Goal: Information Seeking & Learning: Learn about a topic

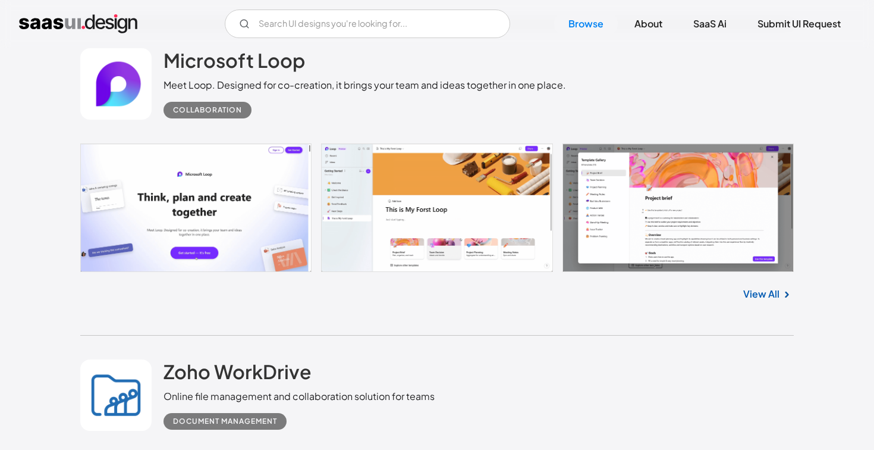
scroll to position [1576, 0]
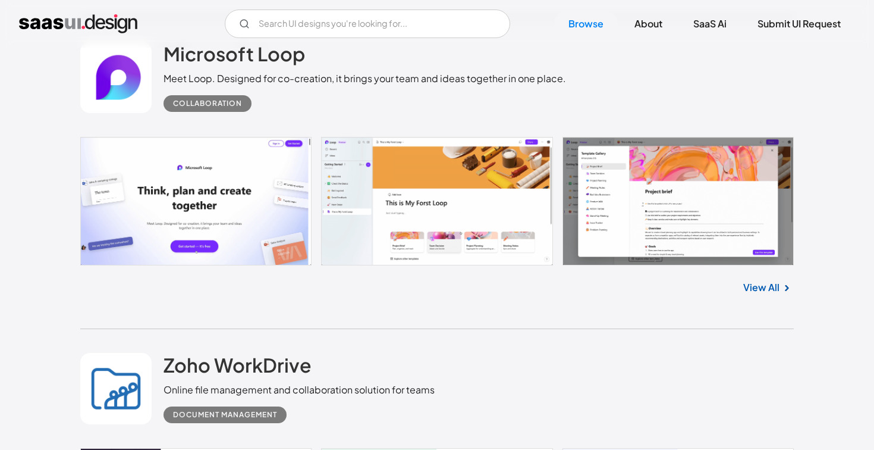
click at [343, 79] on div "Meet Loop. Designed for co-creation, it brings your team and ideas together in …" at bounding box center [365, 78] width 403 height 14
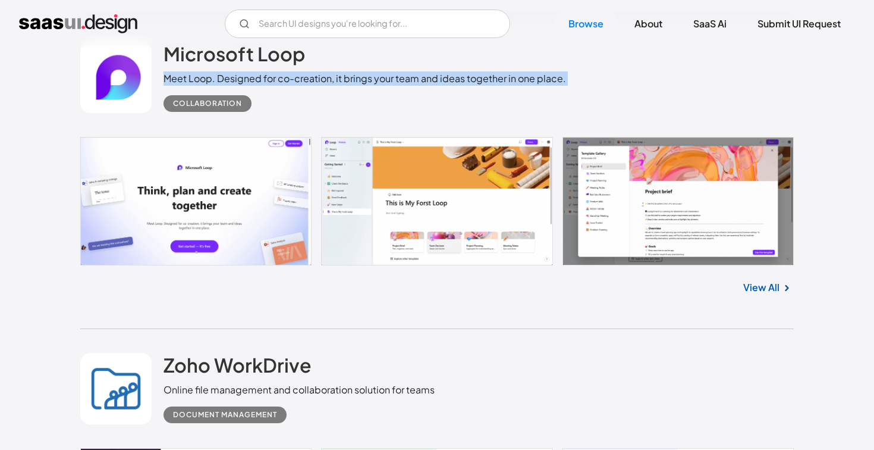
click at [343, 79] on div "Meet Loop. Designed for co-creation, it brings your team and ideas together in …" at bounding box center [365, 78] width 403 height 14
click at [357, 84] on div "Meet Loop. Designed for co-creation, it brings your team and ideas together in …" at bounding box center [365, 78] width 403 height 14
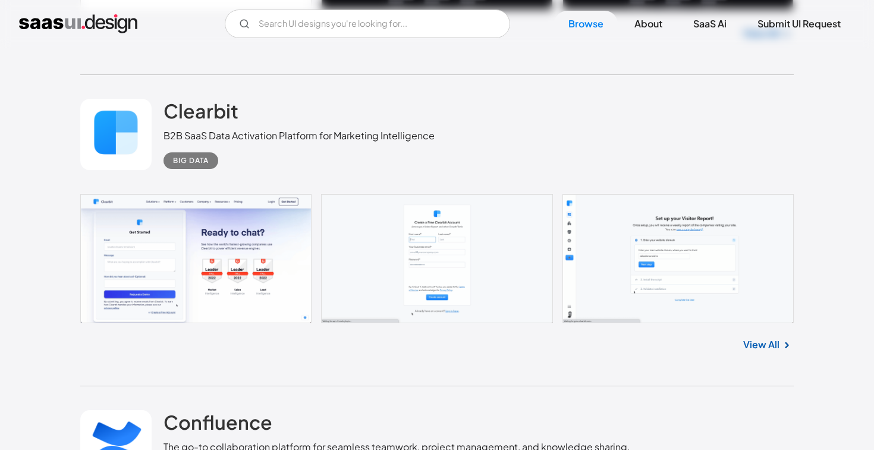
scroll to position [3122, 0]
click at [214, 105] on h2 "Clearbit" at bounding box center [201, 110] width 75 height 24
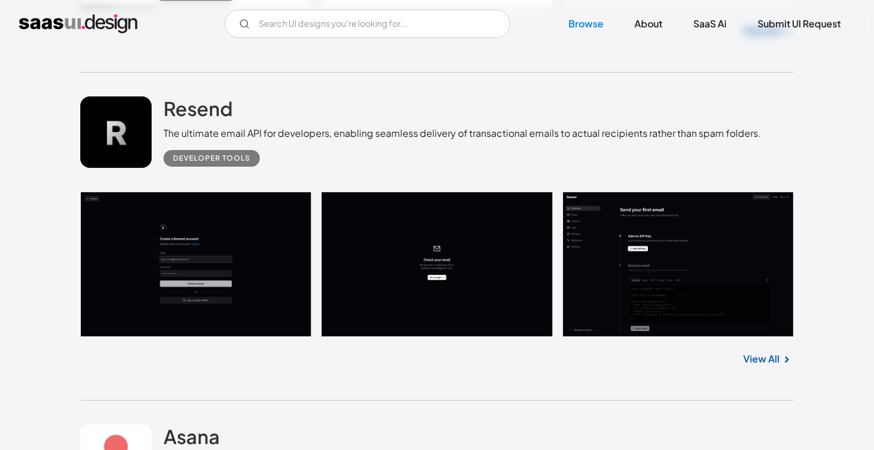
scroll to position [4393, 0]
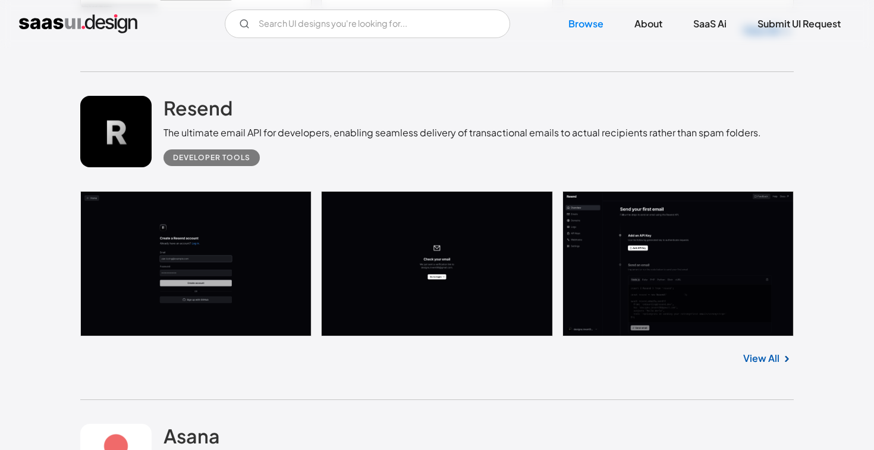
click at [670, 302] on link at bounding box center [437, 263] width 714 height 145
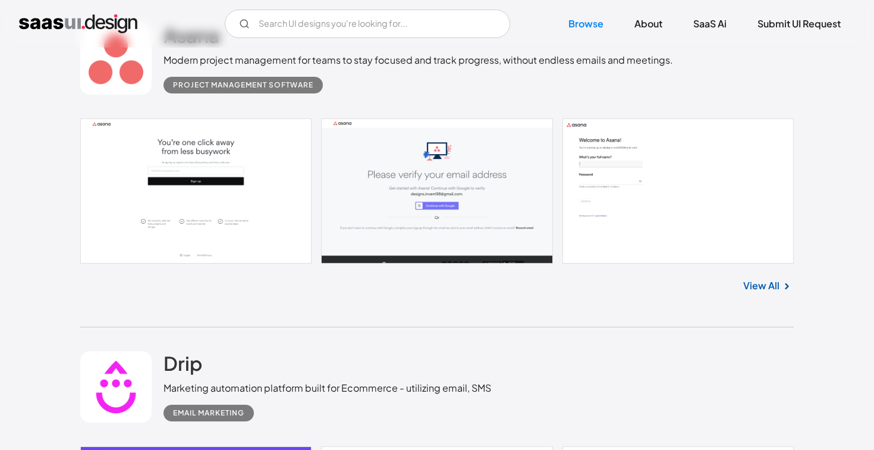
scroll to position [4766, 0]
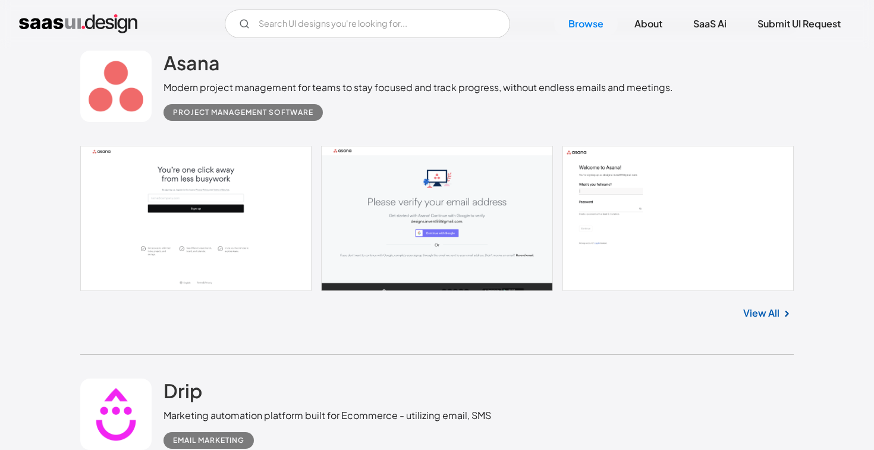
click at [674, 206] on link at bounding box center [437, 218] width 714 height 145
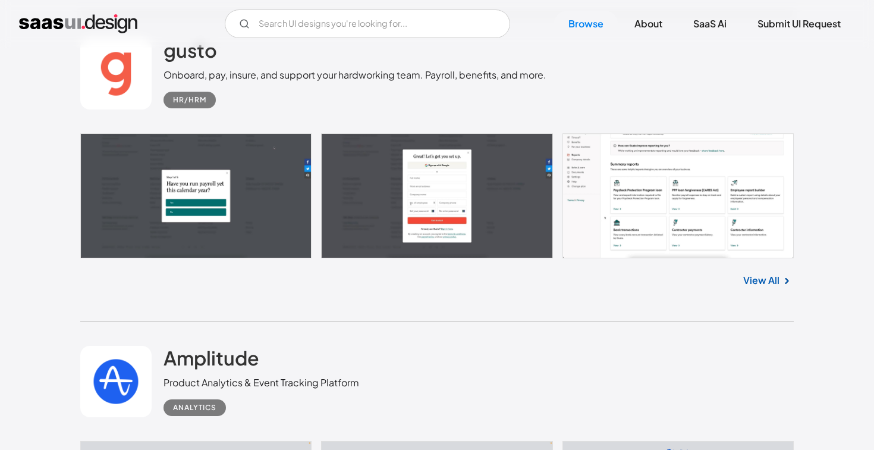
scroll to position [9192, 0]
click at [631, 214] on link at bounding box center [437, 196] width 714 height 125
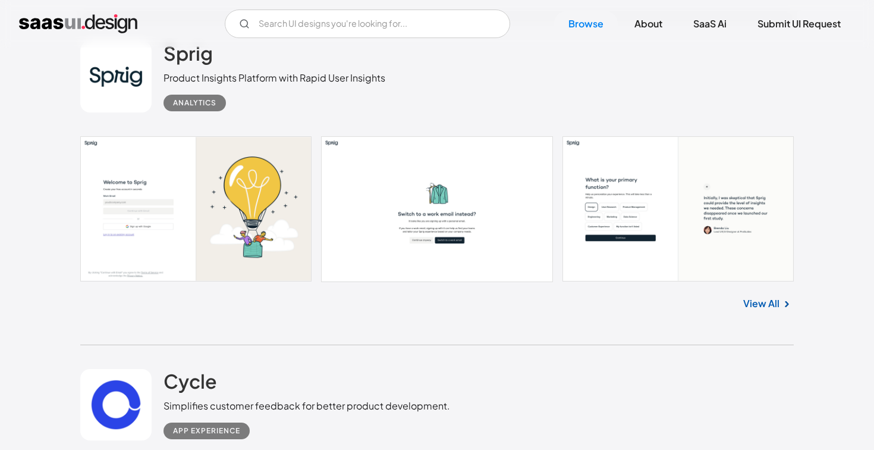
scroll to position [9813, 0]
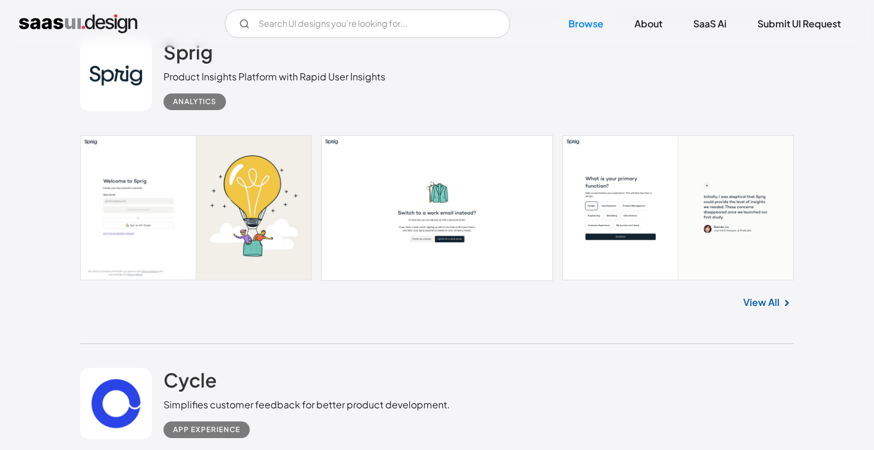
click at [487, 237] on link at bounding box center [437, 207] width 714 height 145
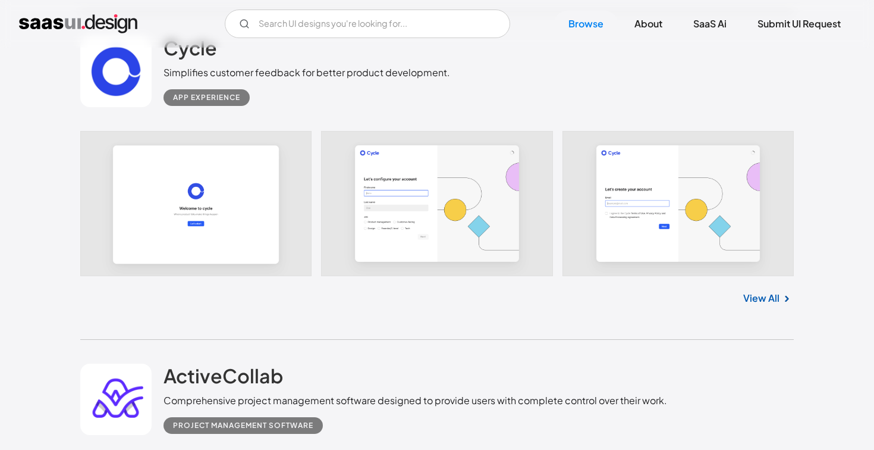
scroll to position [10146, 0]
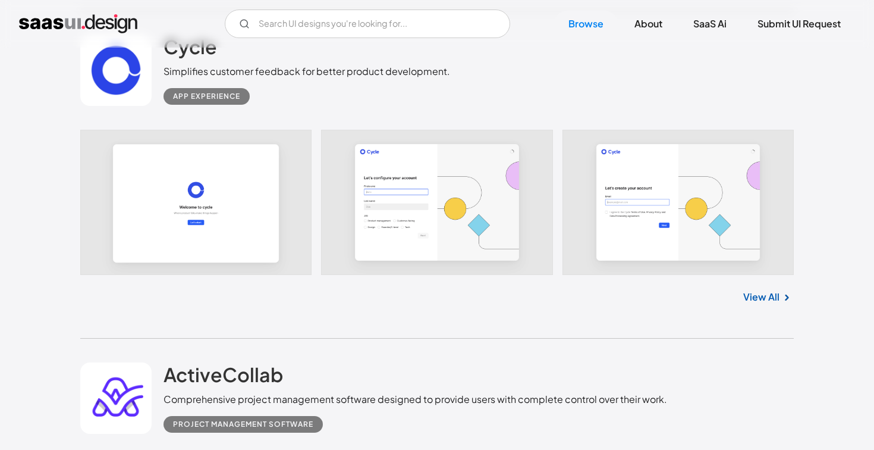
click at [645, 192] on link at bounding box center [437, 202] width 714 height 145
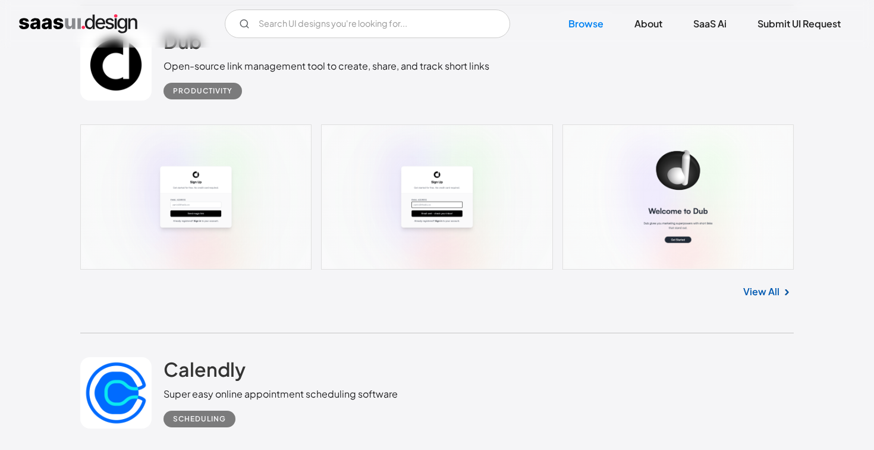
scroll to position [10821, 0]
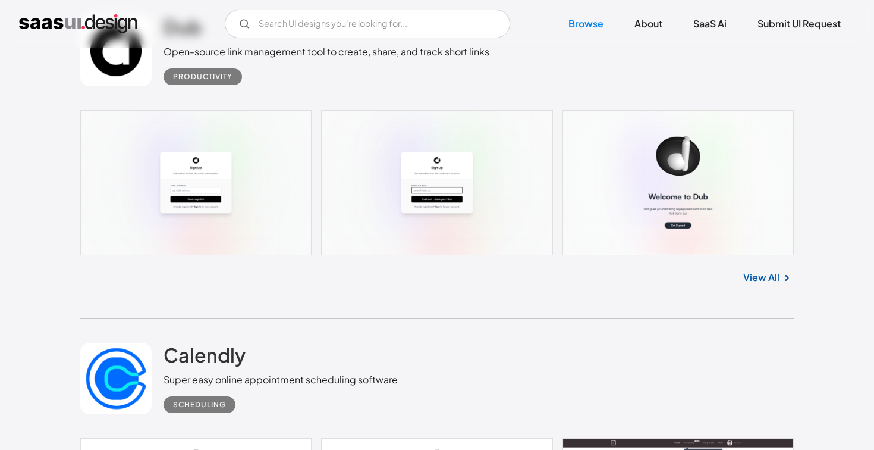
click at [649, 272] on div "View All" at bounding box center [437, 274] width 714 height 39
click at [649, 215] on link at bounding box center [437, 182] width 714 height 145
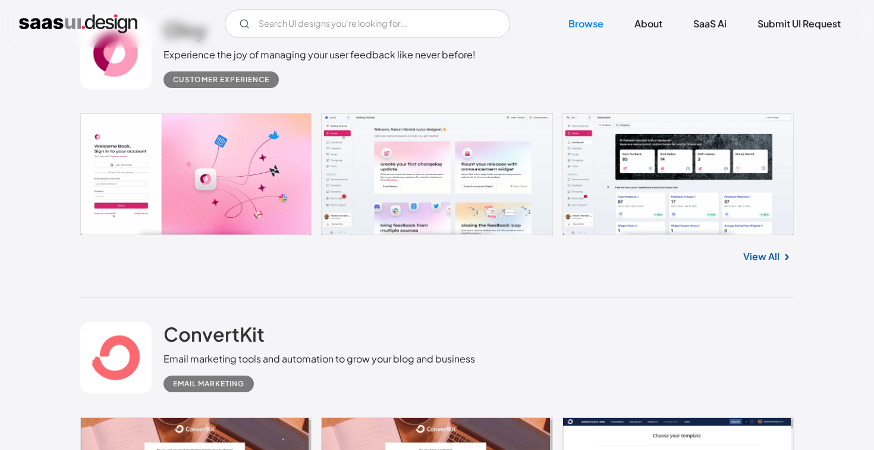
scroll to position [13665, 0]
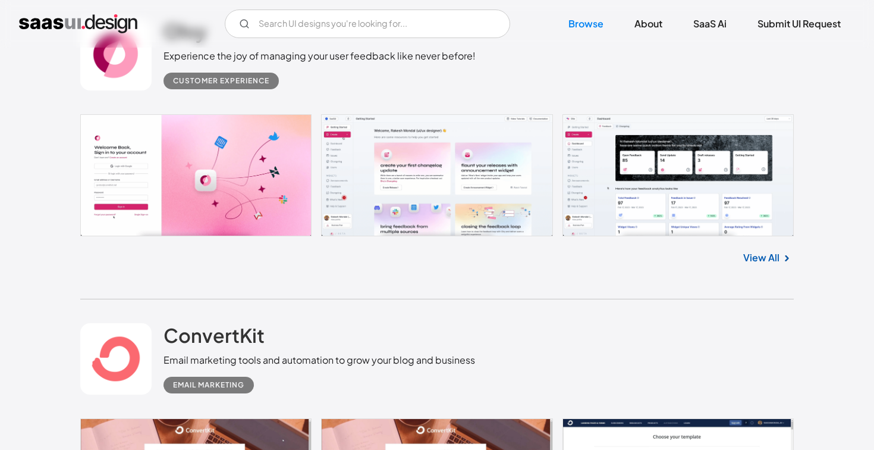
click at [632, 205] on link at bounding box center [437, 174] width 714 height 121
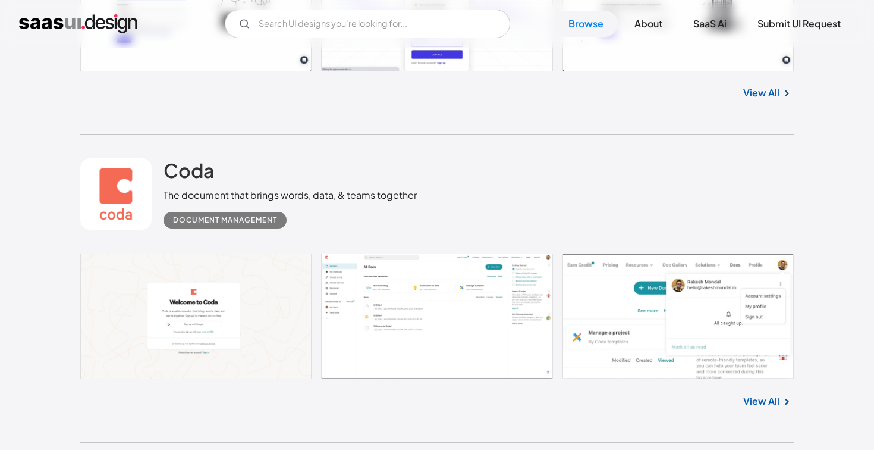
scroll to position [17633, 0]
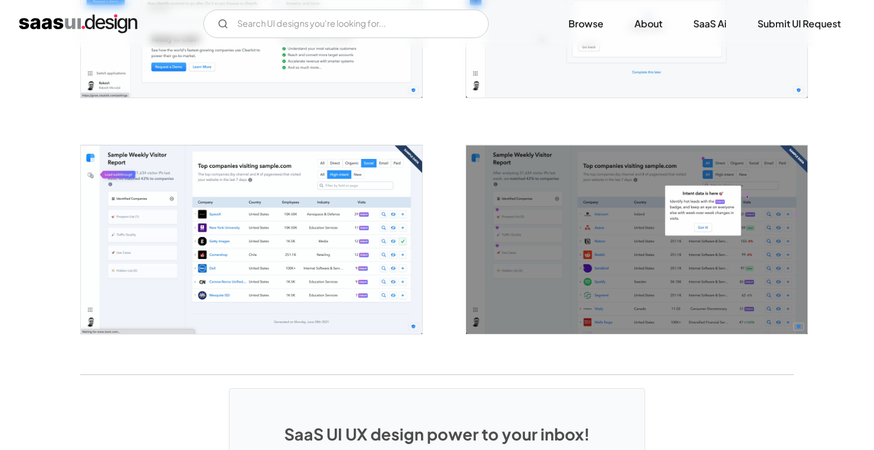
scroll to position [2025, 0]
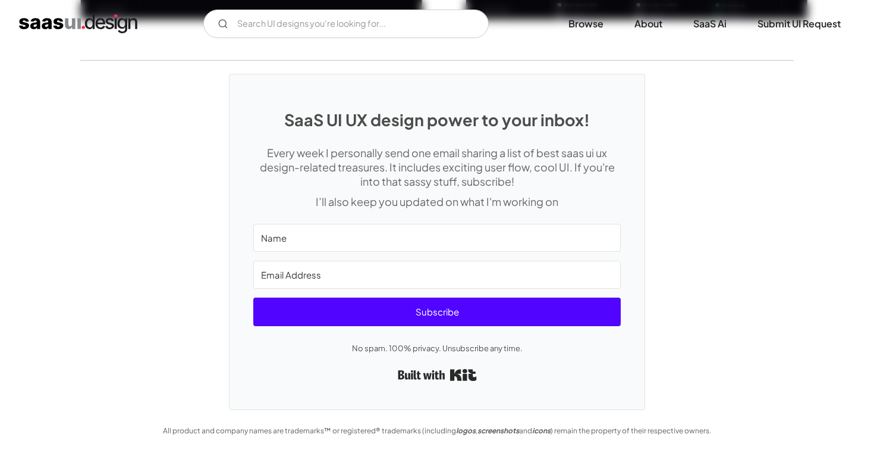
scroll to position [2037, 0]
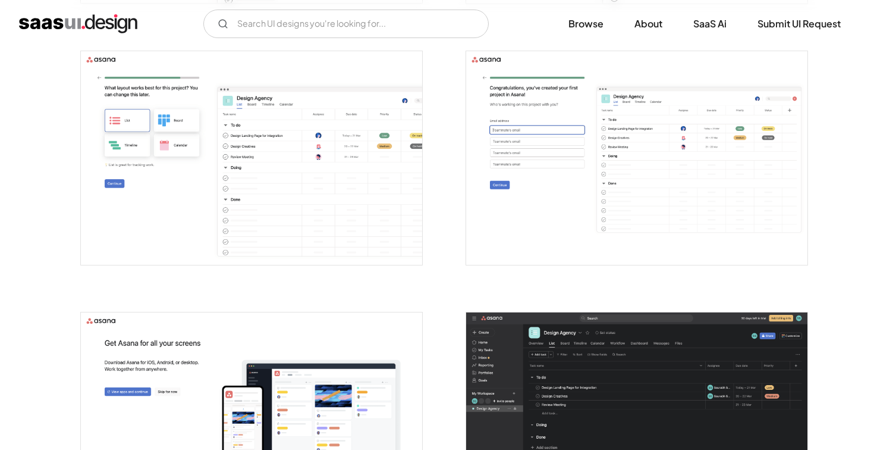
scroll to position [1273, 0]
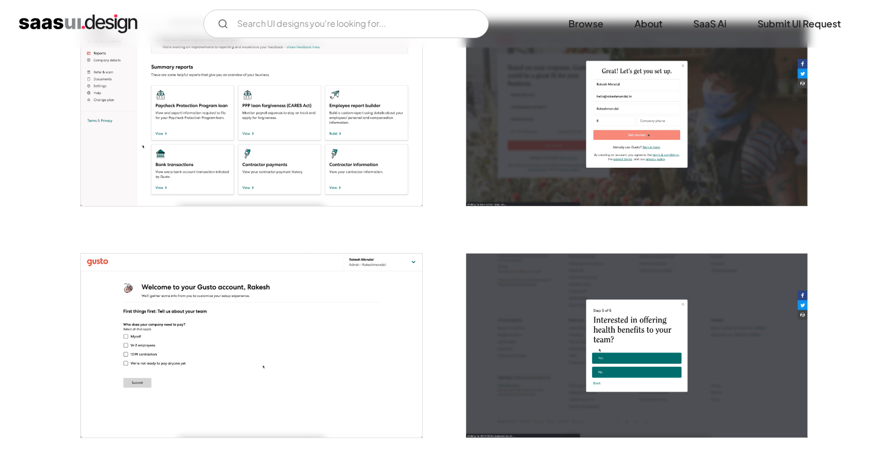
scroll to position [485, 0]
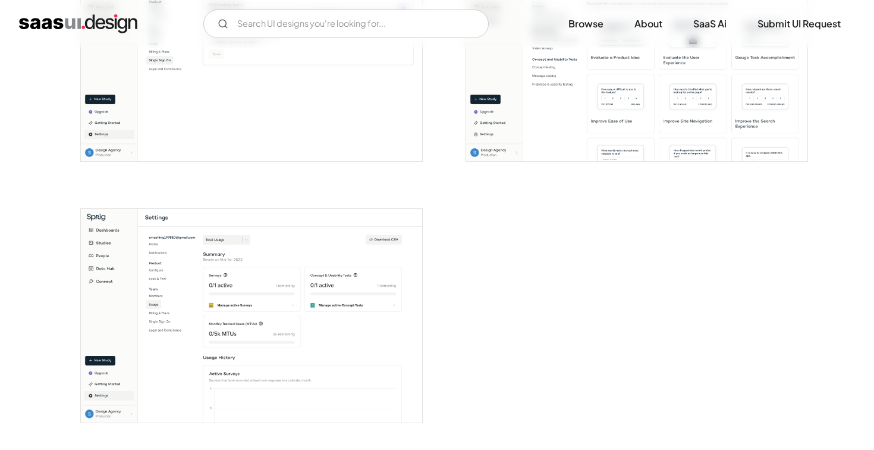
scroll to position [2682, 0]
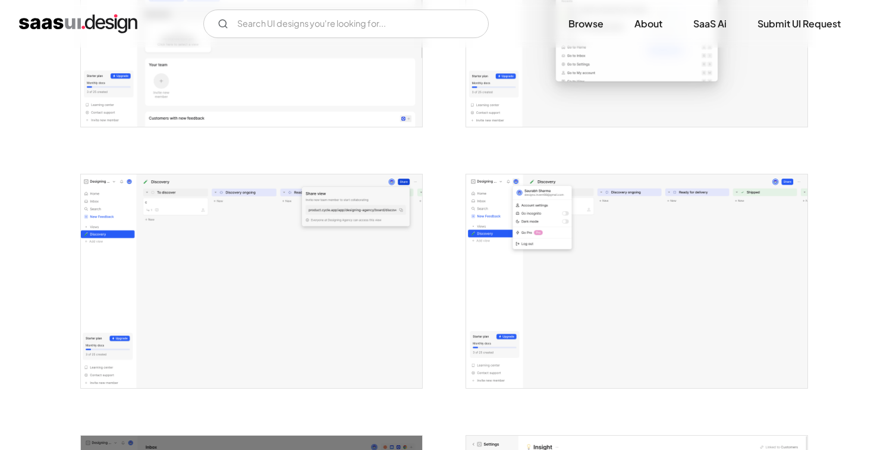
scroll to position [2460, 0]
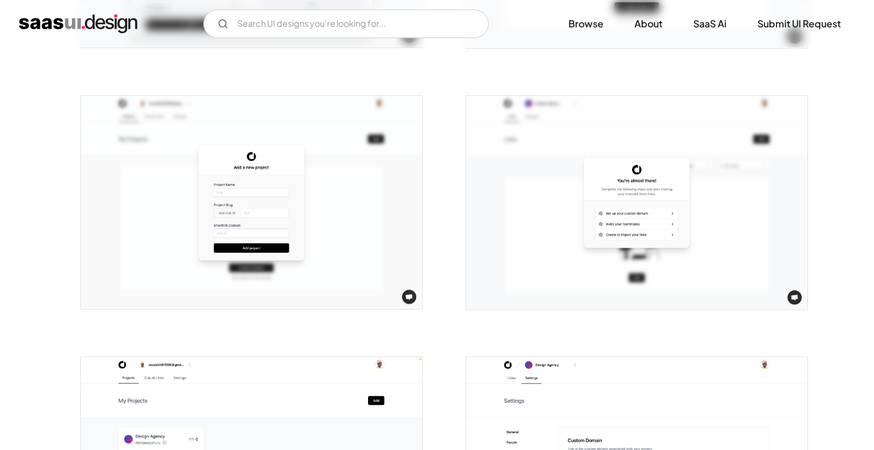
scroll to position [2047, 0]
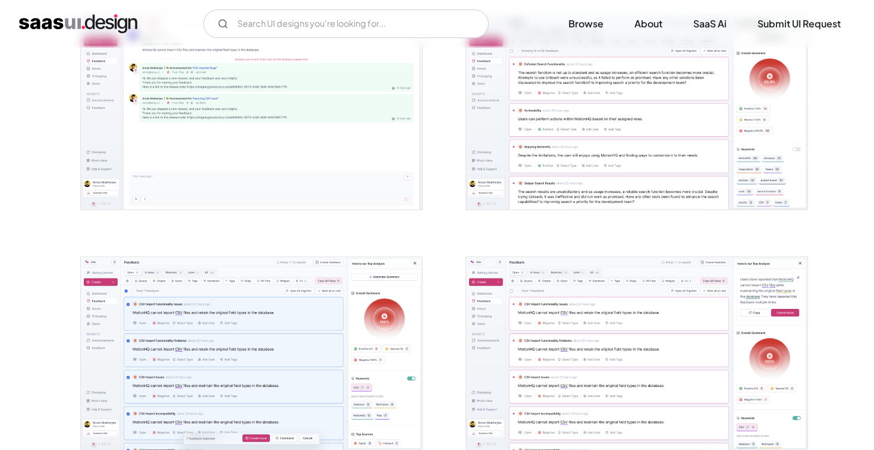
scroll to position [989, 0]
